Goal: Task Accomplishment & Management: Complete application form

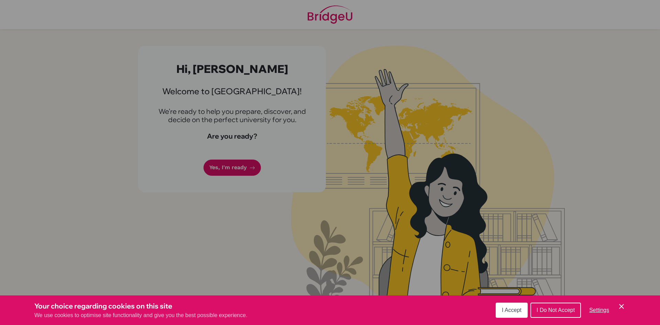
click at [508, 313] on span "I Accept" at bounding box center [512, 310] width 20 height 6
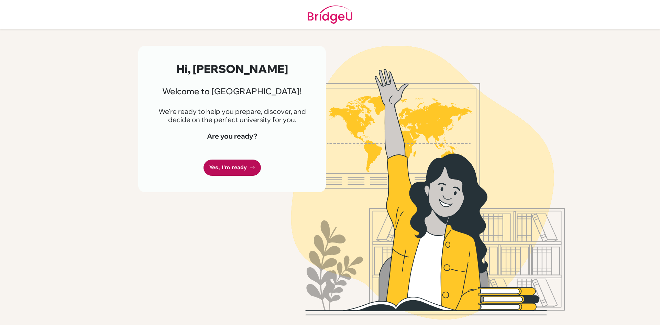
click at [235, 166] on link "Yes, I'm ready" at bounding box center [232, 168] width 57 height 16
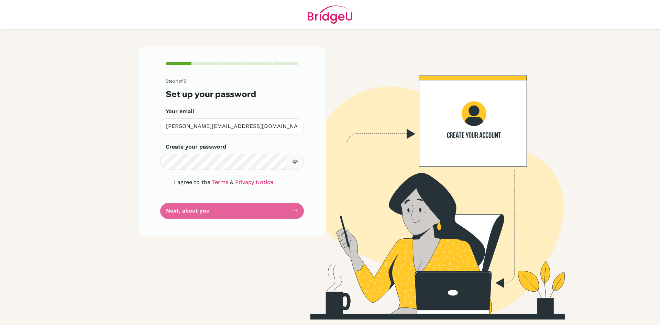
click at [294, 162] on icon "button" at bounding box center [295, 162] width 2 height 2
click at [0, 0] on icon "button" at bounding box center [0, 0] width 0 height 0
click at [170, 183] on input "checkbox" at bounding box center [169, 183] width 6 height 6
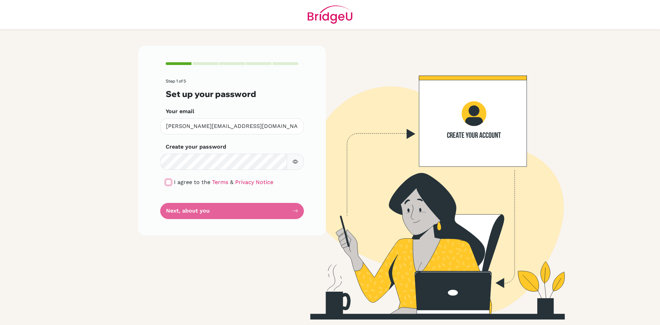
checkbox input "true"
click at [185, 209] on button "Next, about you" at bounding box center [232, 211] width 144 height 16
